Goal: Navigation & Orientation: Understand site structure

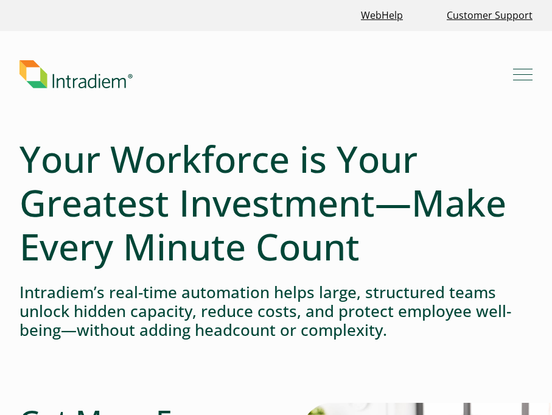
click at [318, 49] on header "Menu What We Do Platform Who We Serve Resources Blog Events & Webinars News Suc…" at bounding box center [276, 84] width 552 height 106
click at [334, 91] on header "Menu What We Do Platform Who We Serve Resources Blog Events & Webinars News Suc…" at bounding box center [276, 84] width 552 height 106
click at [128, 315] on h4 "Intradiem’s real-time automation helps large, structured teams unlock hidden ca…" at bounding box center [275, 311] width 513 height 57
click at [508, 69] on link "Link to homepage of Intradiem" at bounding box center [265, 74] width 493 height 28
click at [517, 71] on button "Menu" at bounding box center [522, 73] width 19 height 19
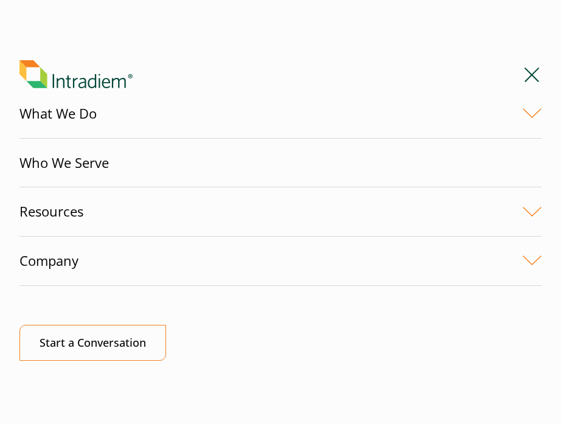
scroll to position [27, 0]
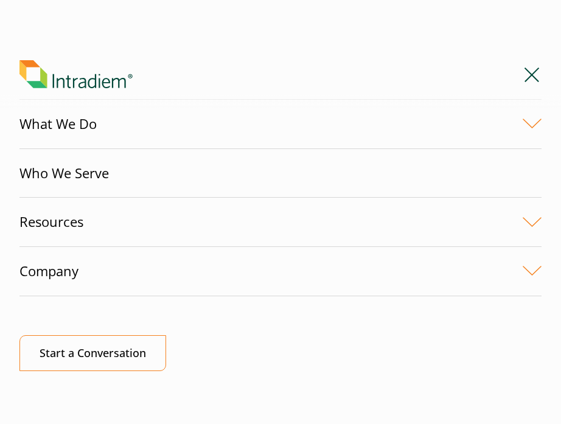
click at [110, 126] on link "What We Do" at bounding box center [280, 124] width 522 height 49
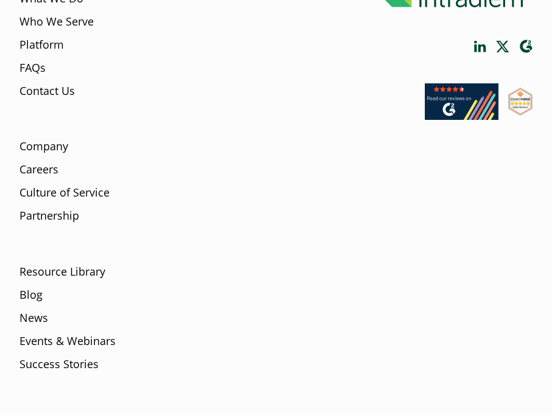
scroll to position [4491, 0]
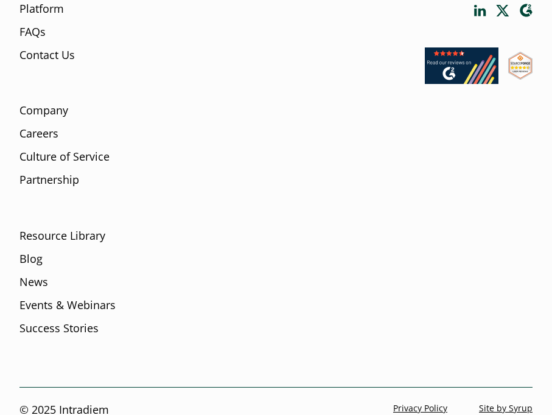
click at [214, 335] on ul "What We Do Who We Serve Platform FAQs Contact Us Company Careers Culture of Ser…" at bounding box center [179, 142] width 321 height 421
click at [150, 346] on div "What We Do Who We Serve Platform FAQs Contact Us Company Careers Culture of Ser…" at bounding box center [275, 152] width 513 height 470
click at [75, 204] on li "Resource Library Blog News Events & Webinars Success Stories" at bounding box center [179, 273] width 321 height 138
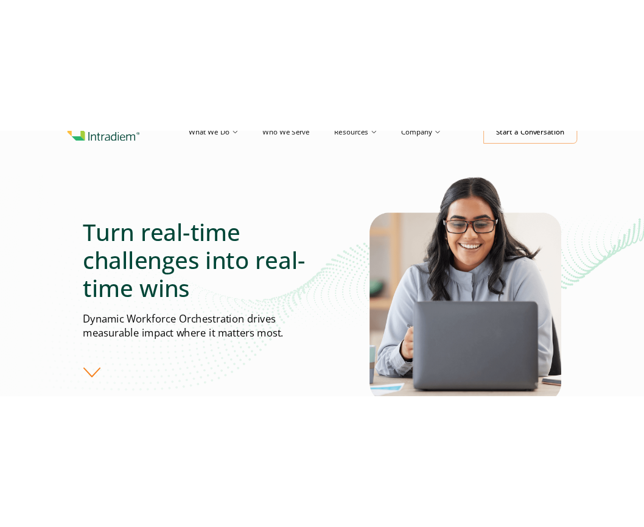
scroll to position [0, 0]
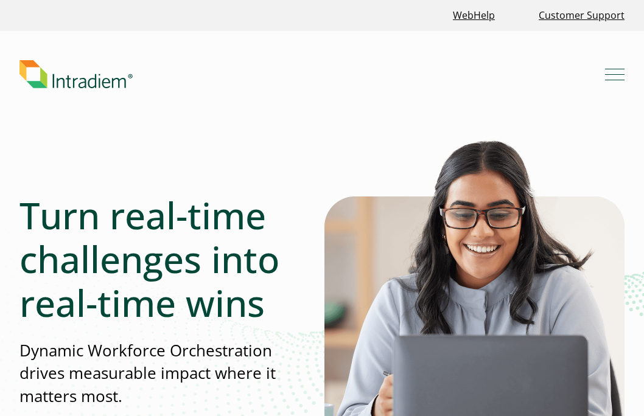
click at [126, 114] on header "Menu What We Do Platform Who We Serve Resources Blog Events & Webinars News Suc…" at bounding box center [322, 84] width 644 height 106
click at [243, 155] on div "Turn real-time challenges into real-time wins Dynamic Workforce Orchestration d…" at bounding box center [321, 330] width 605 height 386
click at [189, 407] on div "Turn real-time challenges into real-time wins Dynamic Workforce Orchestration d…" at bounding box center [171, 329] width 305 height 273
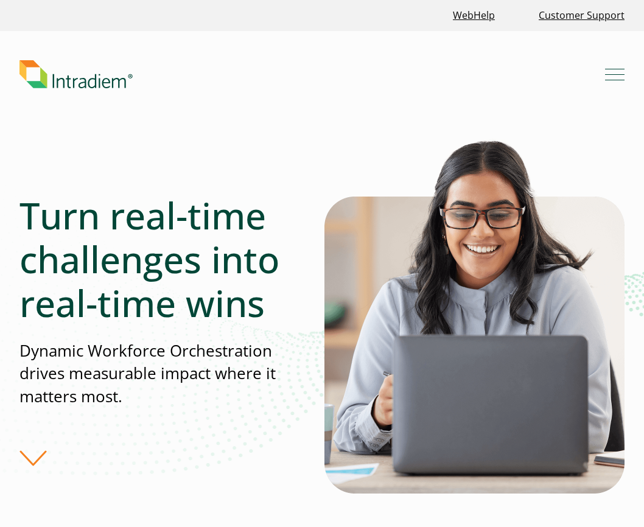
click at [144, 127] on header "Menu What We Do Platform Who We Serve Resources Blog Events & Webinars News Suc…" at bounding box center [322, 84] width 644 height 106
